Goal: Use online tool/utility: Utilize a website feature to perform a specific function

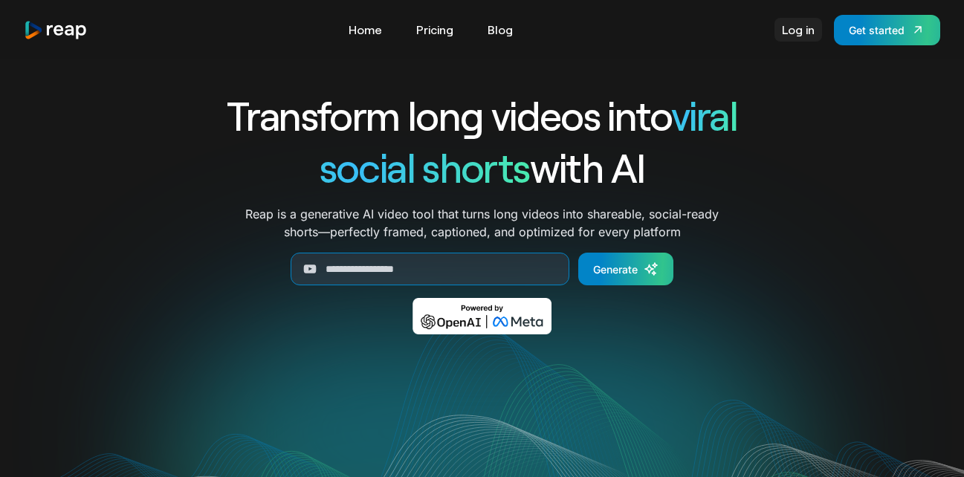
click at [804, 30] on link "Log in" at bounding box center [799, 30] width 48 height 24
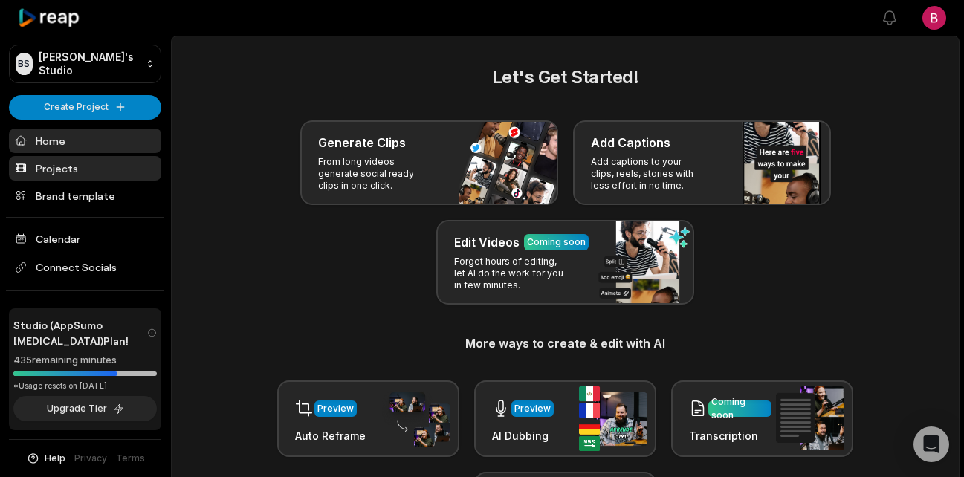
click at [76, 166] on link "Projects" at bounding box center [85, 168] width 152 height 25
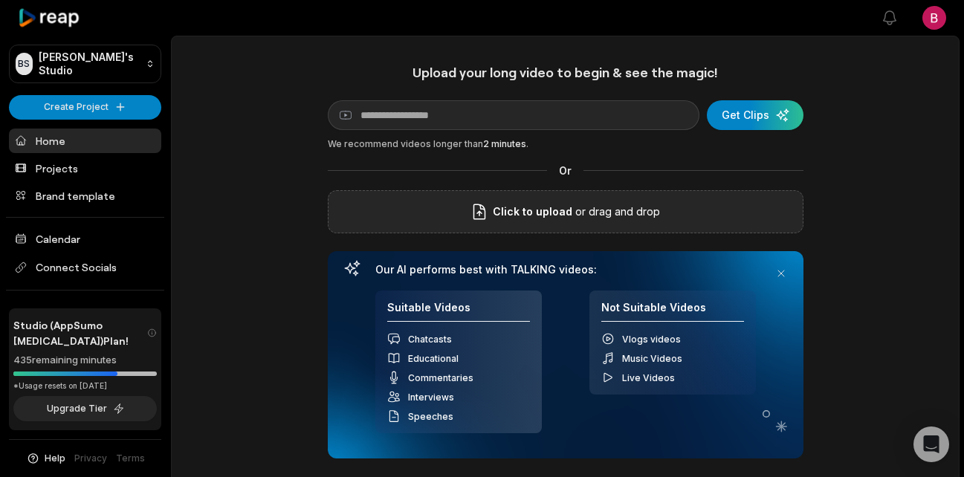
click at [630, 219] on p "or drag and drop" at bounding box center [616, 212] width 88 height 18
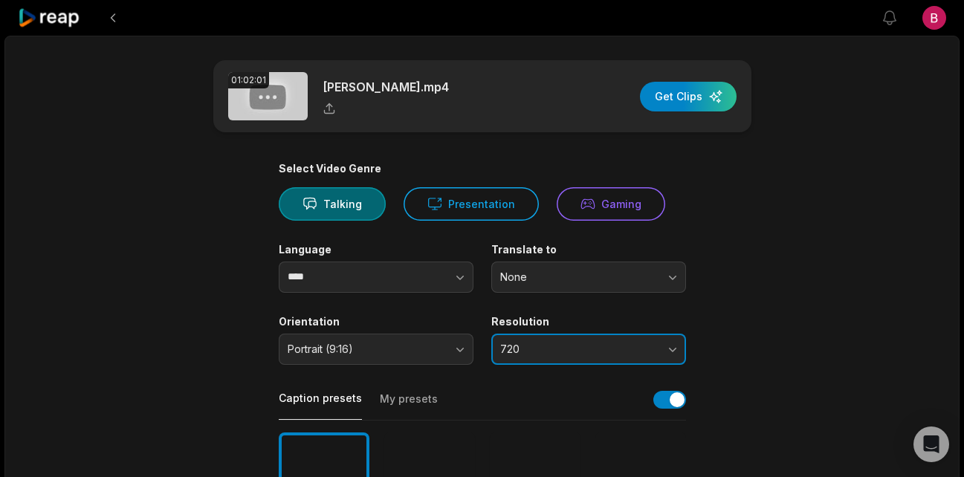
click at [578, 350] on span "720" at bounding box center [578, 349] width 156 height 13
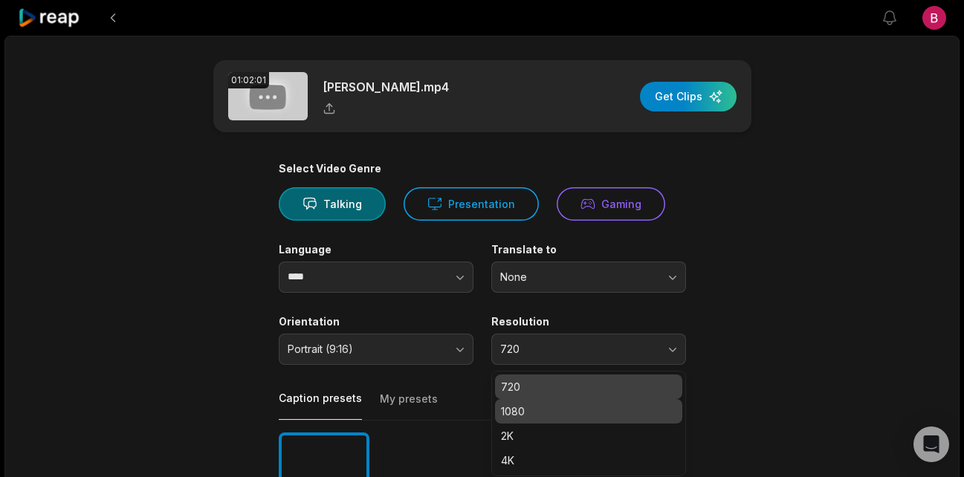
click at [569, 417] on p "1080" at bounding box center [588, 412] width 175 height 16
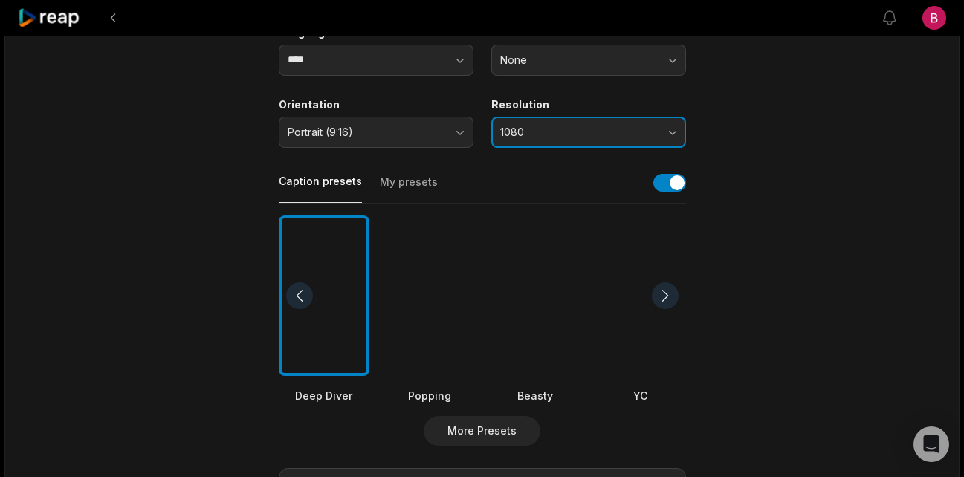
scroll to position [280, 0]
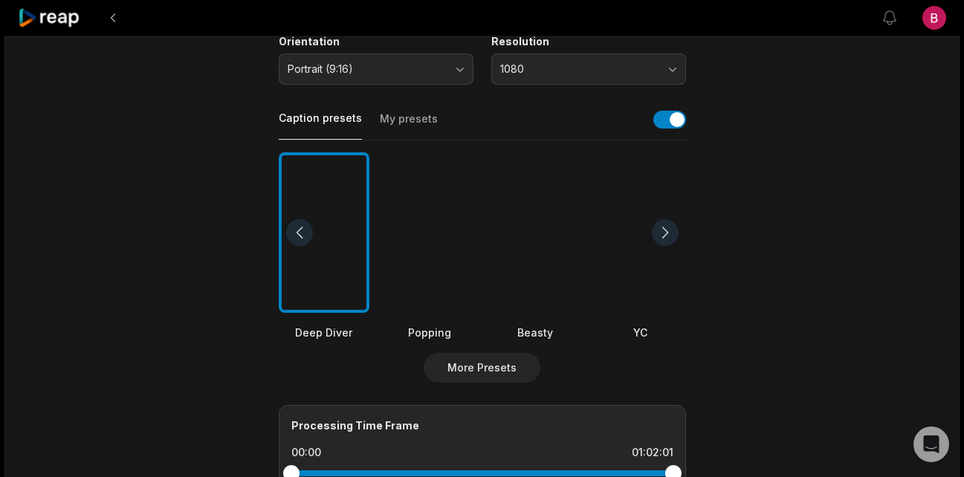
click at [451, 272] on div at bounding box center [429, 232] width 91 height 161
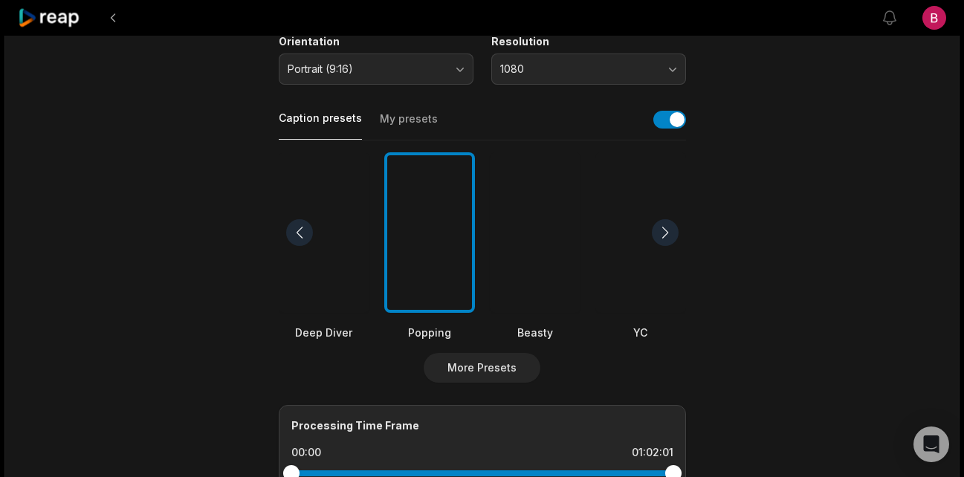
click at [561, 293] on div at bounding box center [535, 232] width 91 height 161
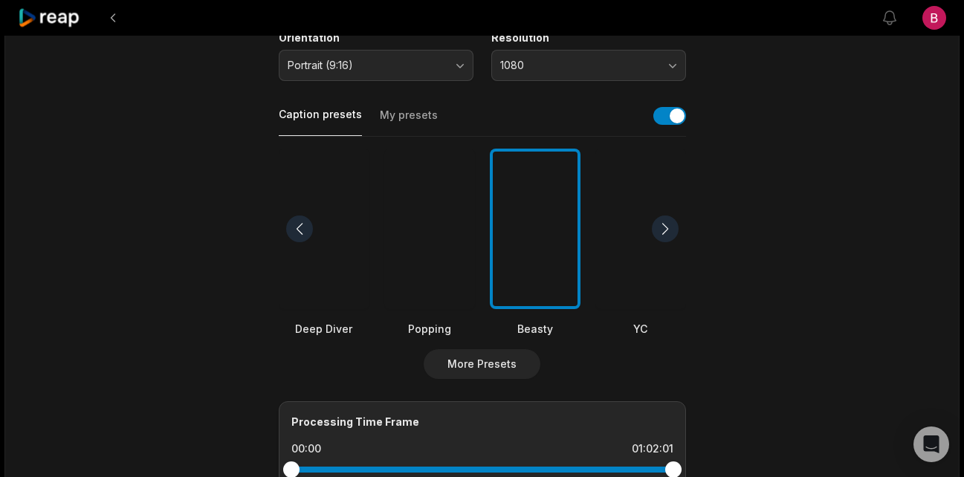
scroll to position [594, 0]
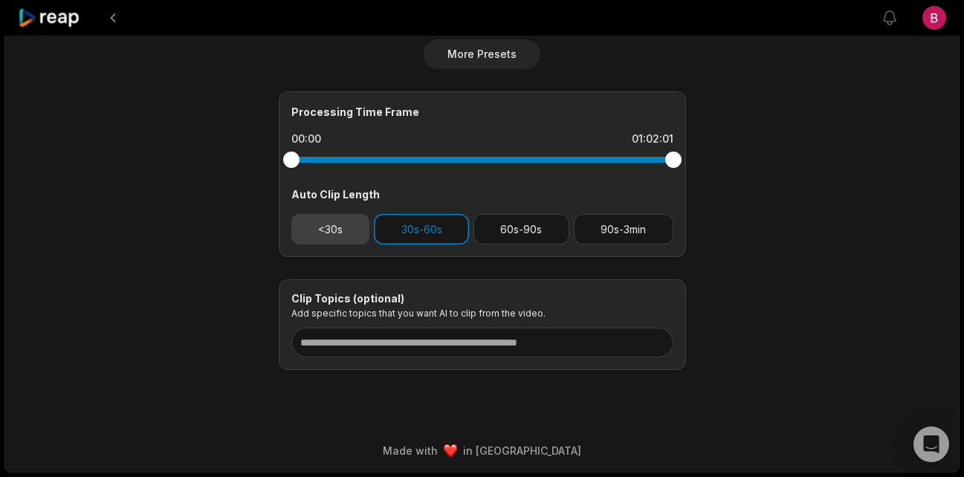
click at [342, 232] on button "<30s" at bounding box center [330, 229] width 79 height 30
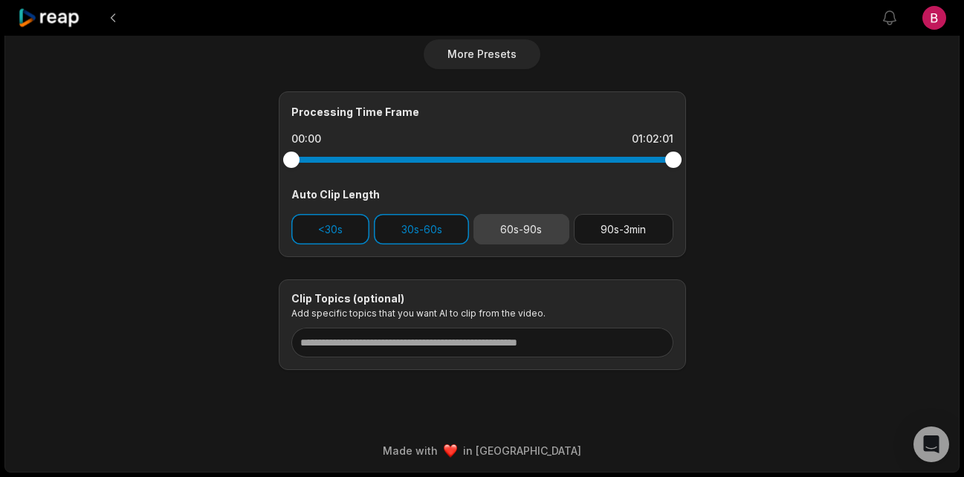
click at [513, 219] on button "60s-90s" at bounding box center [522, 229] width 96 height 30
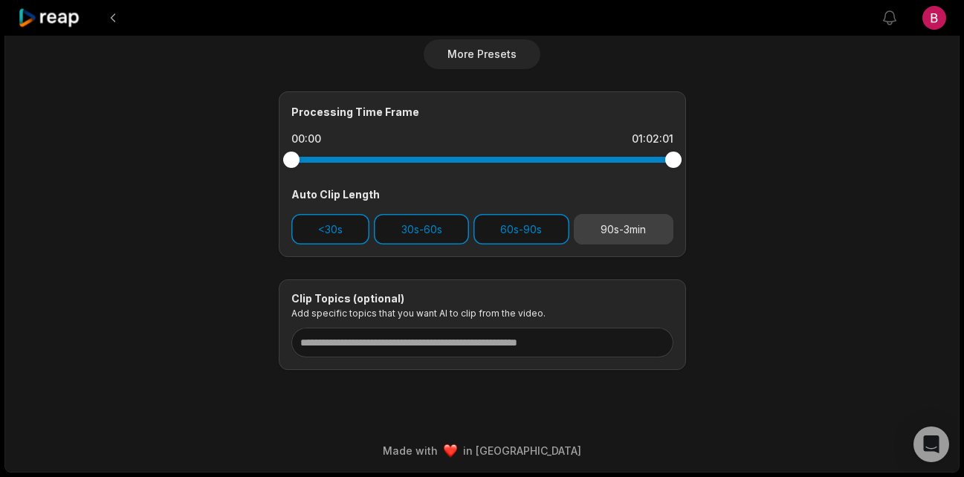
click at [632, 234] on button "90s-3min" at bounding box center [624, 229] width 100 height 30
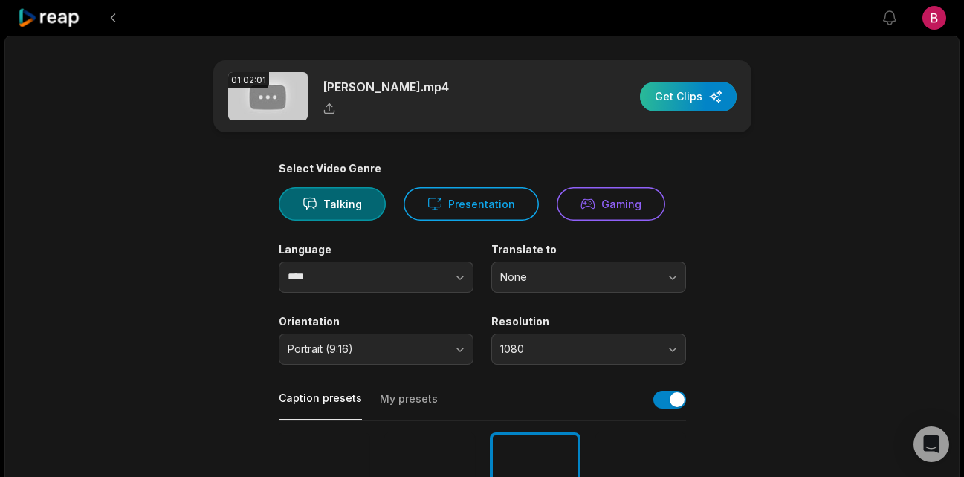
click at [673, 94] on div "button" at bounding box center [688, 97] width 97 height 30
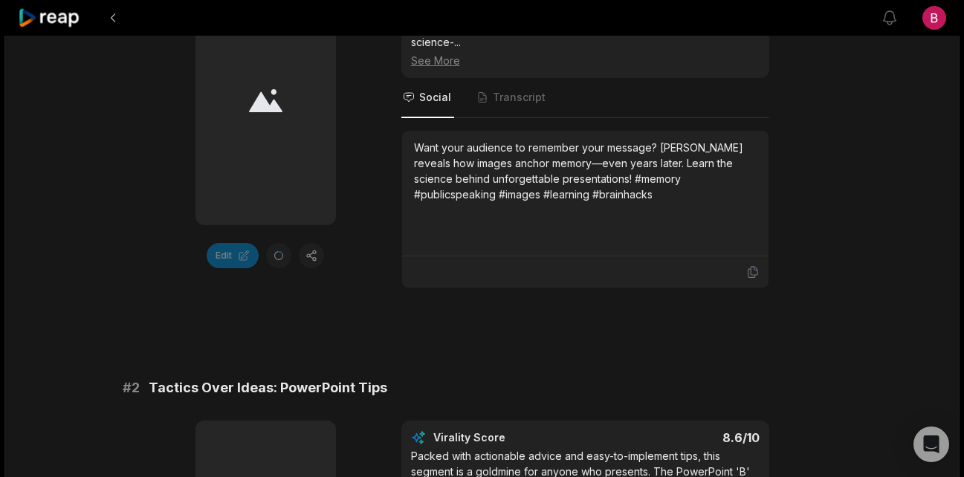
scroll to position [359, 0]
